Goal: Register for event/course

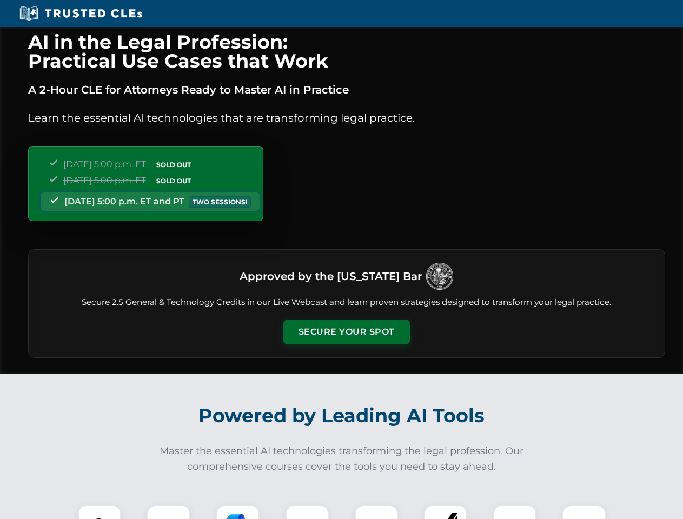
click at [346, 332] on button "Secure Your Spot" at bounding box center [346, 331] width 126 height 25
click at [99, 512] on img at bounding box center [99, 526] width 31 height 31
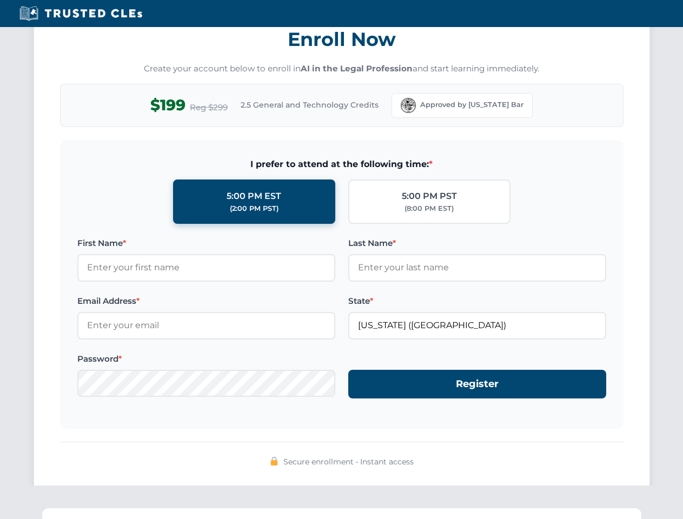
scroll to position [1061, 0]
